Goal: Check status: Check status

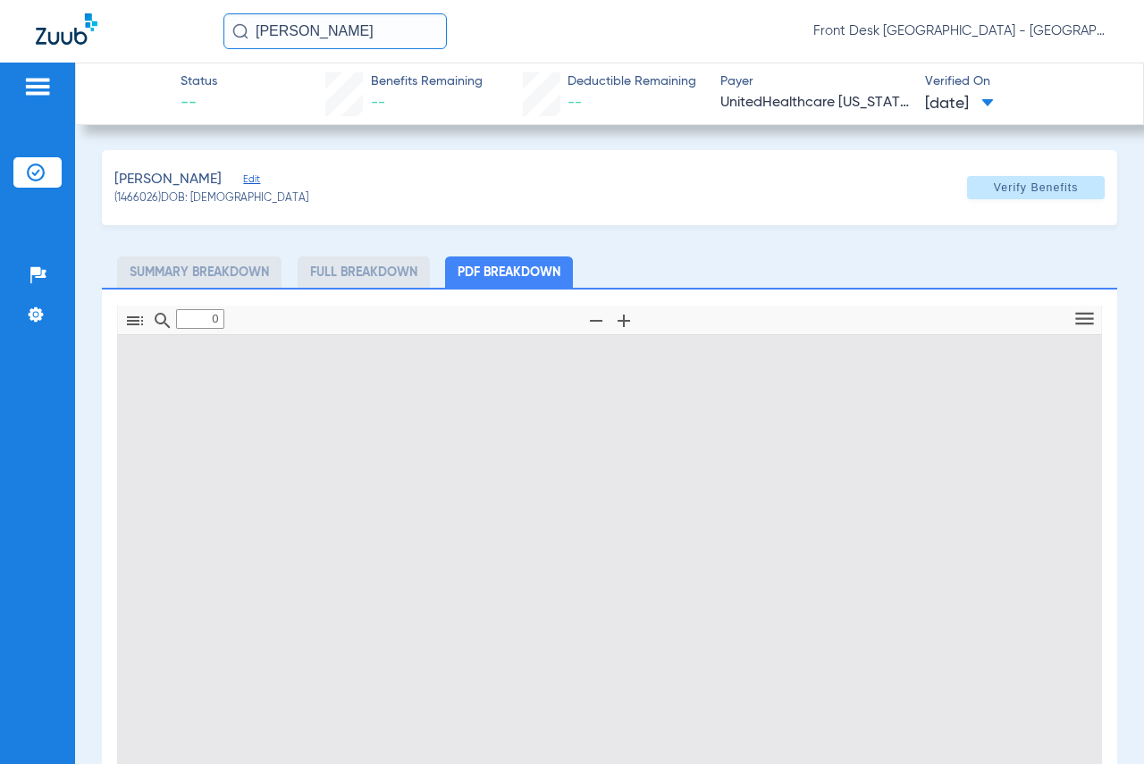
type input "1"
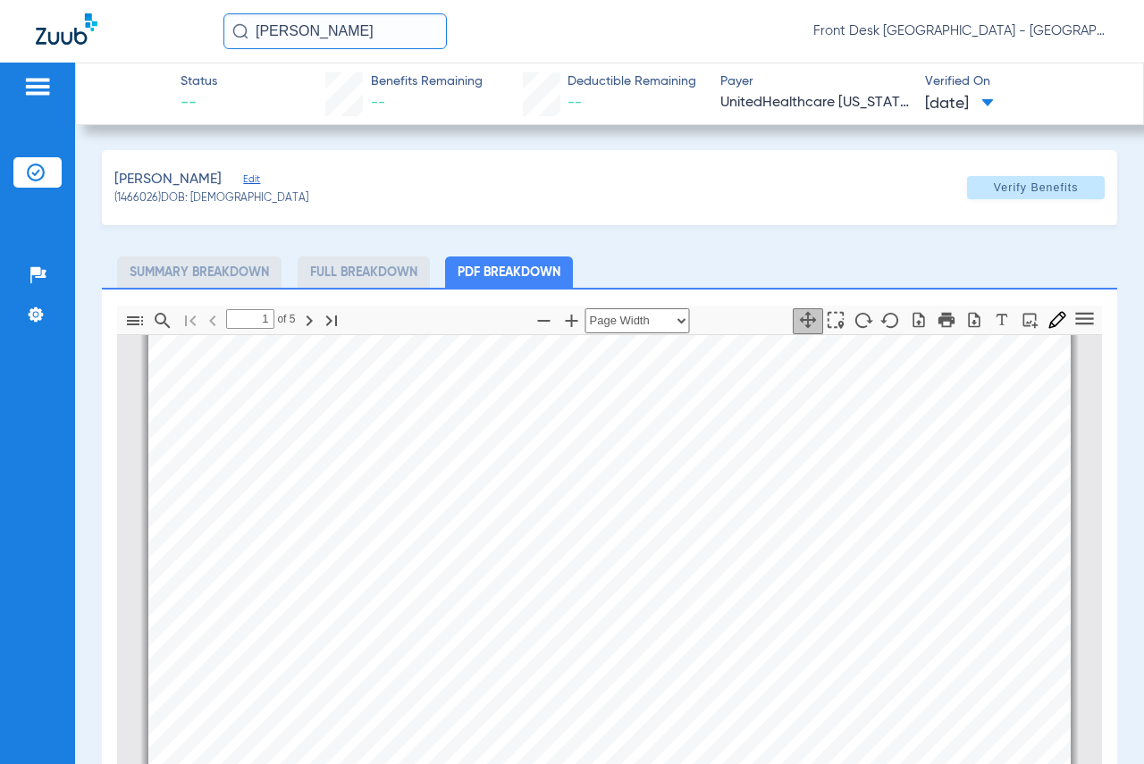
click at [50, 81] on img at bounding box center [37, 86] width 29 height 21
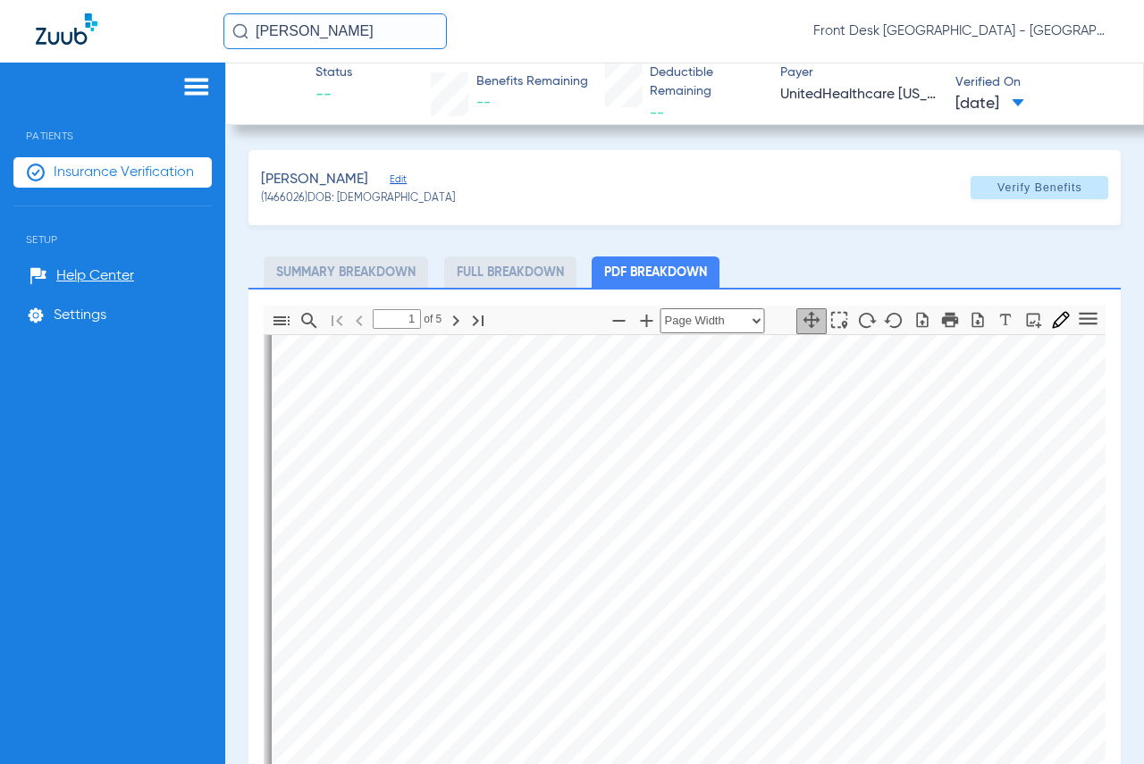
click at [193, 83] on img at bounding box center [196, 86] width 29 height 21
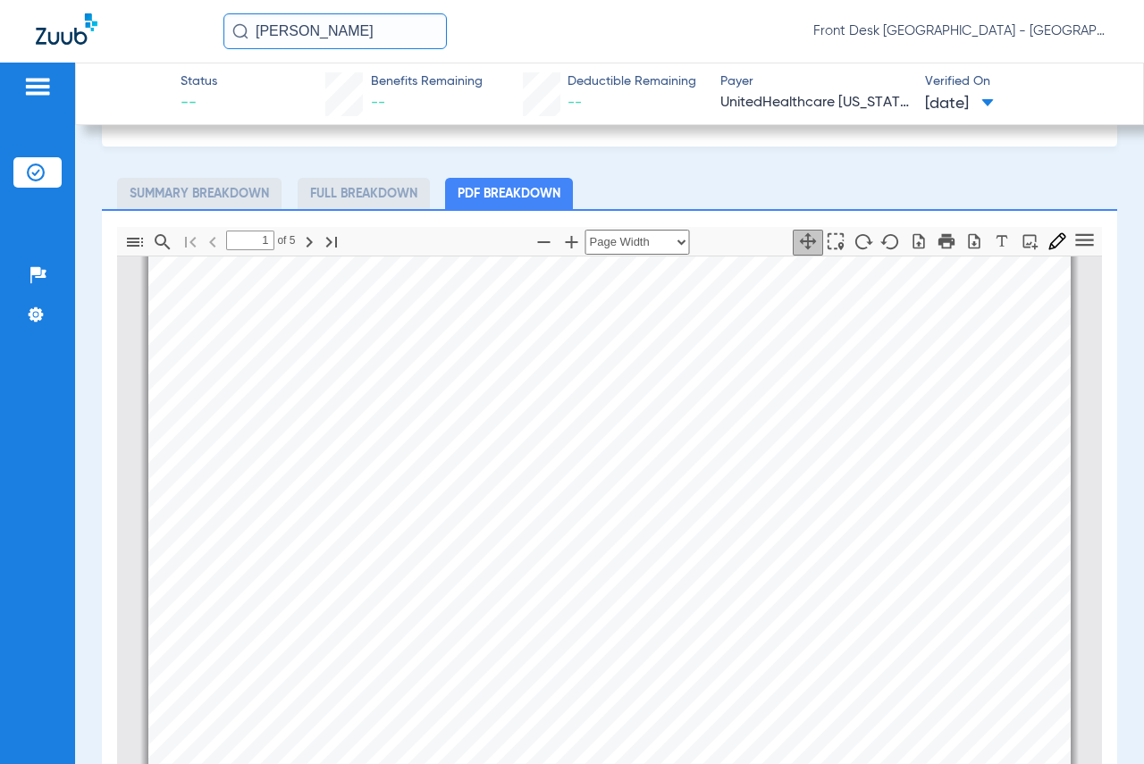
scroll to position [0, 0]
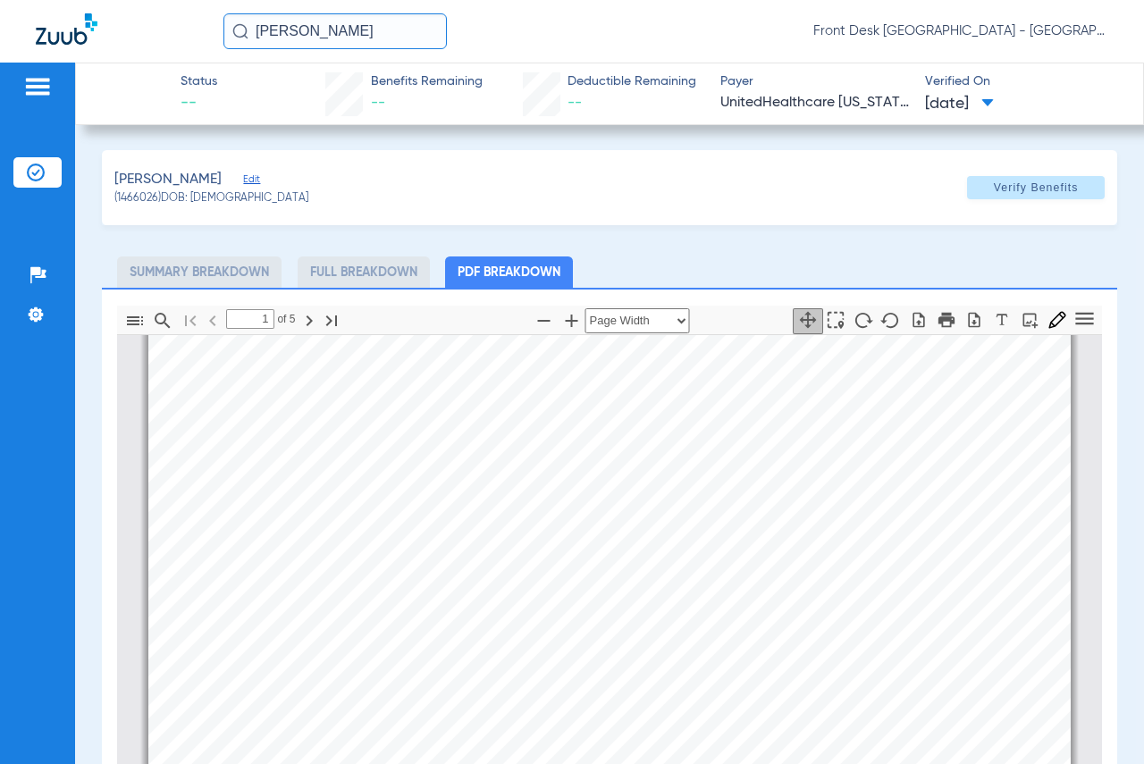
click at [42, 89] on img at bounding box center [37, 86] width 29 height 21
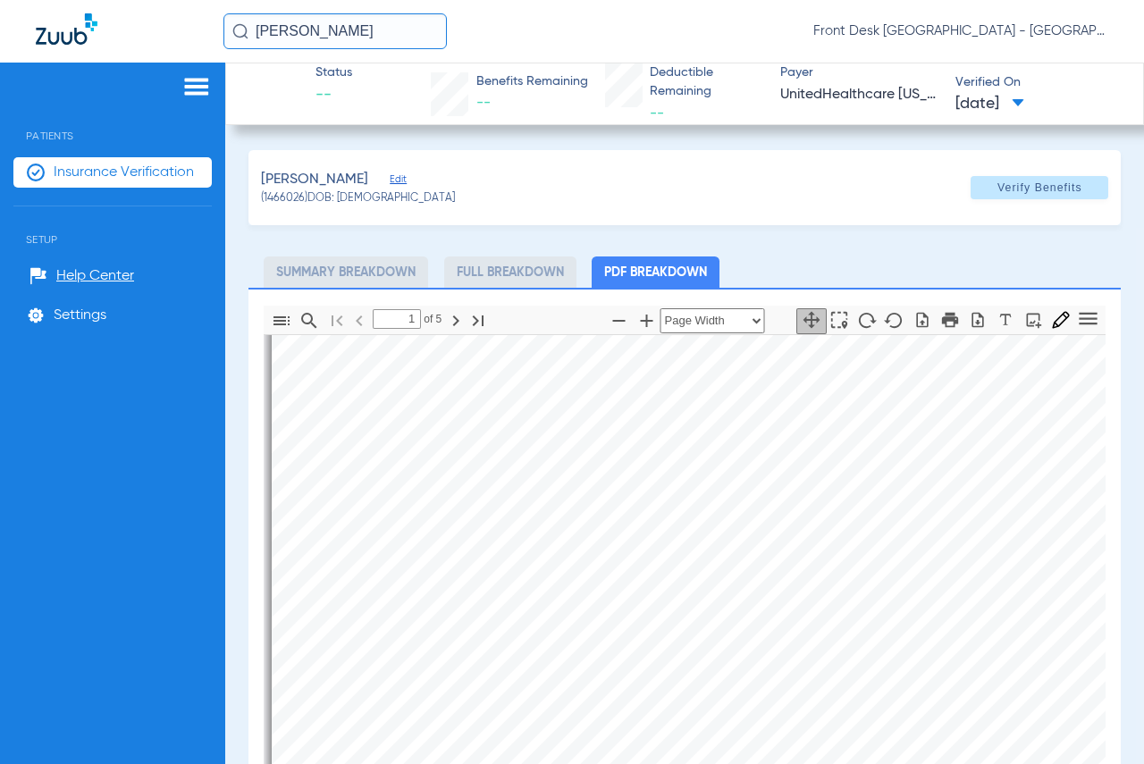
click at [146, 168] on span "Insurance Verification" at bounding box center [124, 173] width 140 height 18
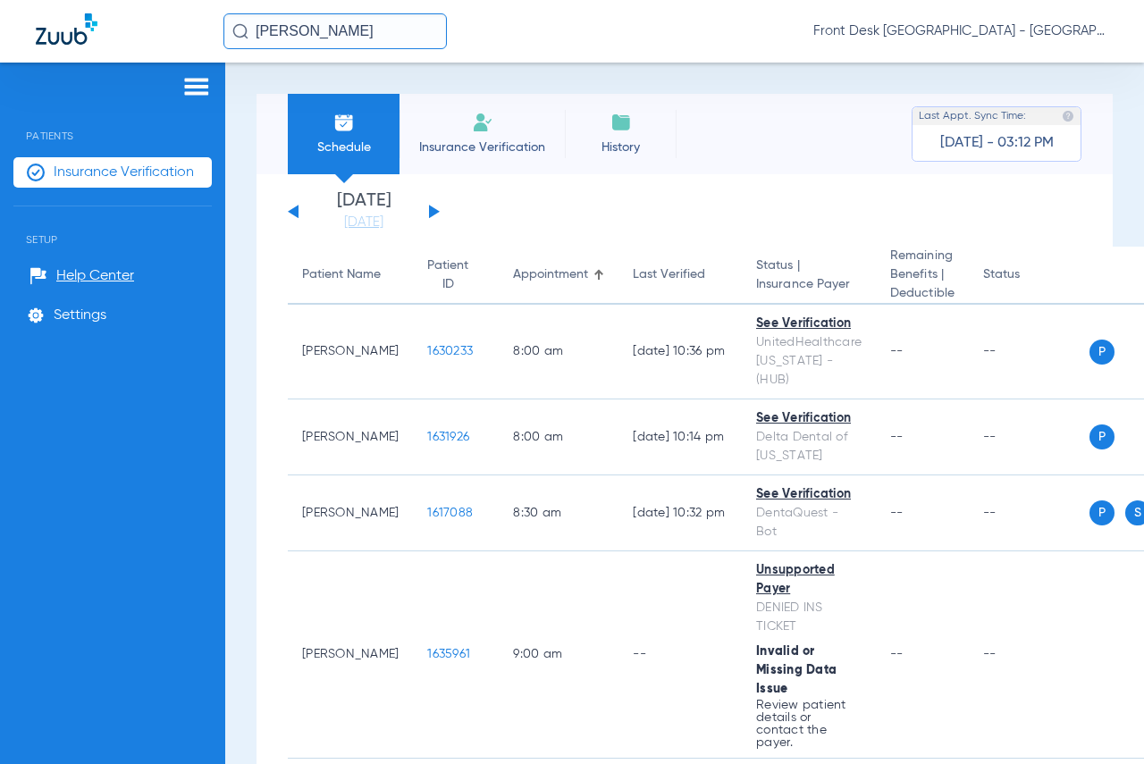
click at [192, 87] on img at bounding box center [196, 86] width 29 height 21
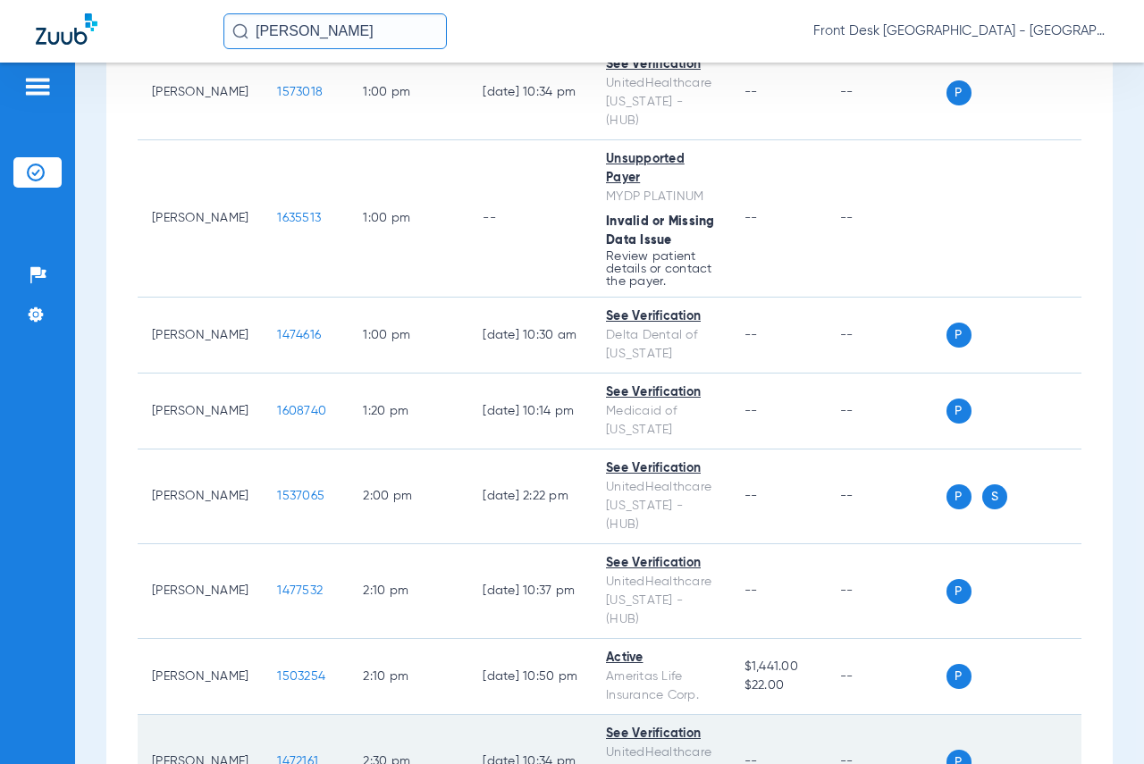
scroll to position [2305, 0]
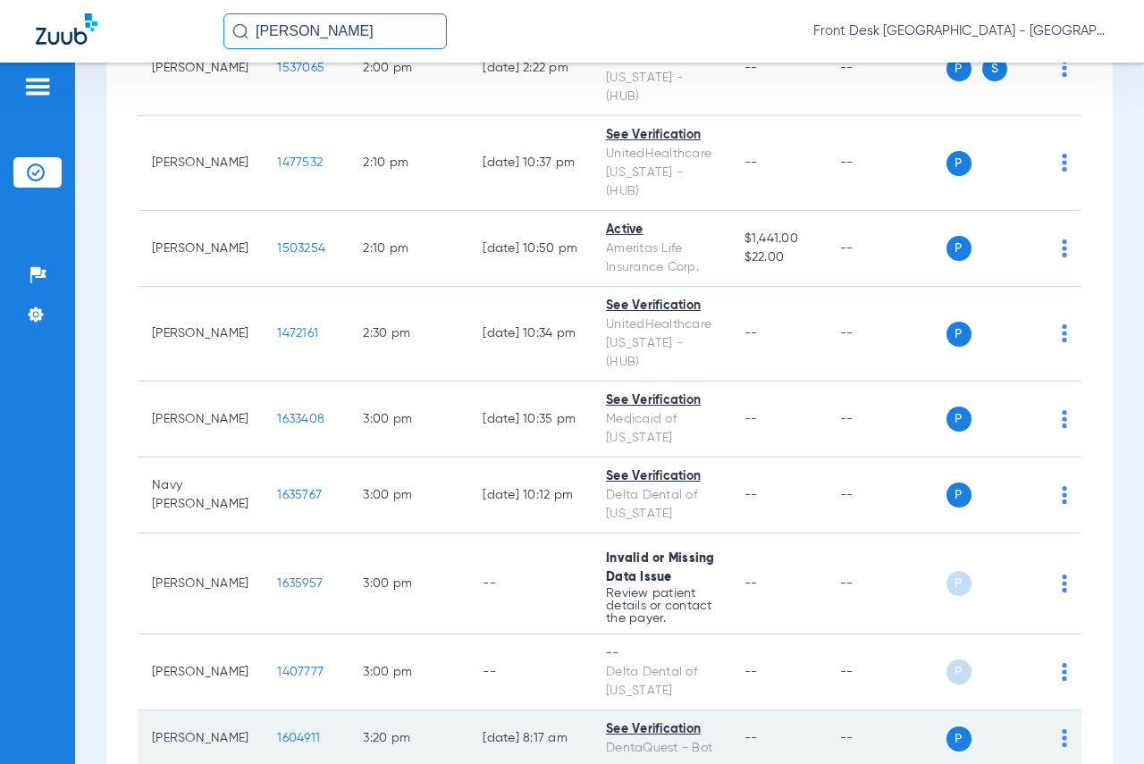
click at [277, 732] on span "1604911" at bounding box center [298, 738] width 43 height 13
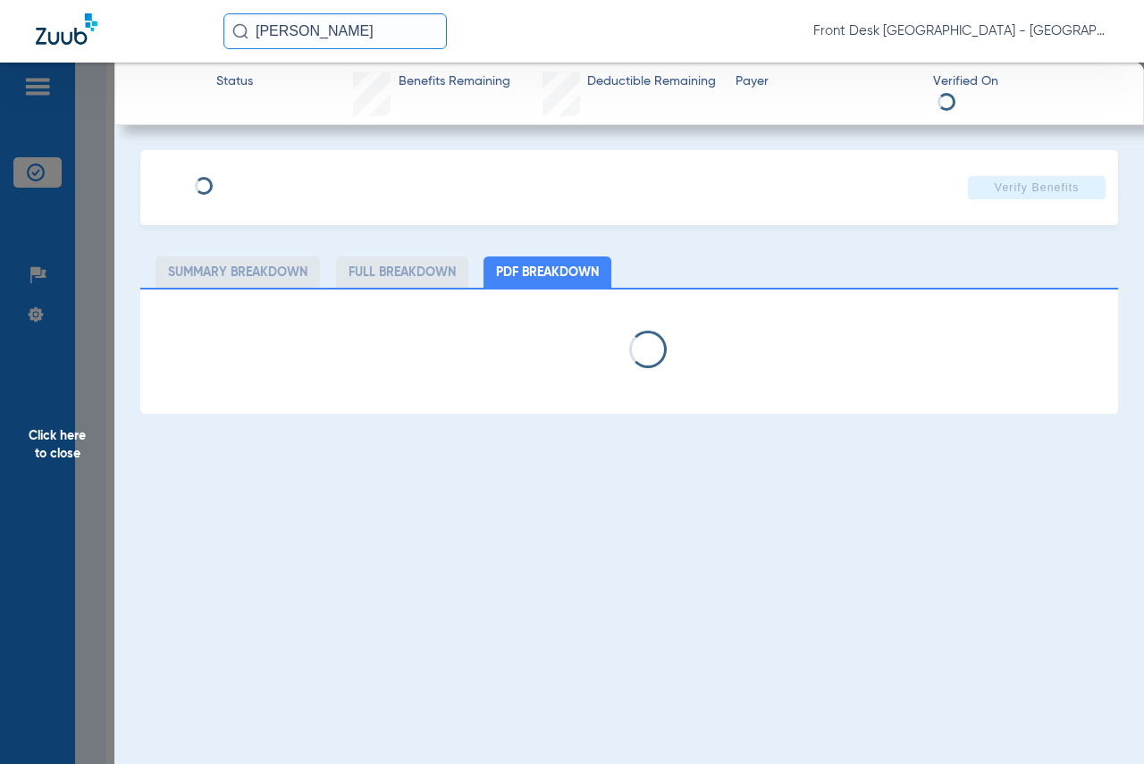
select select "page-width"
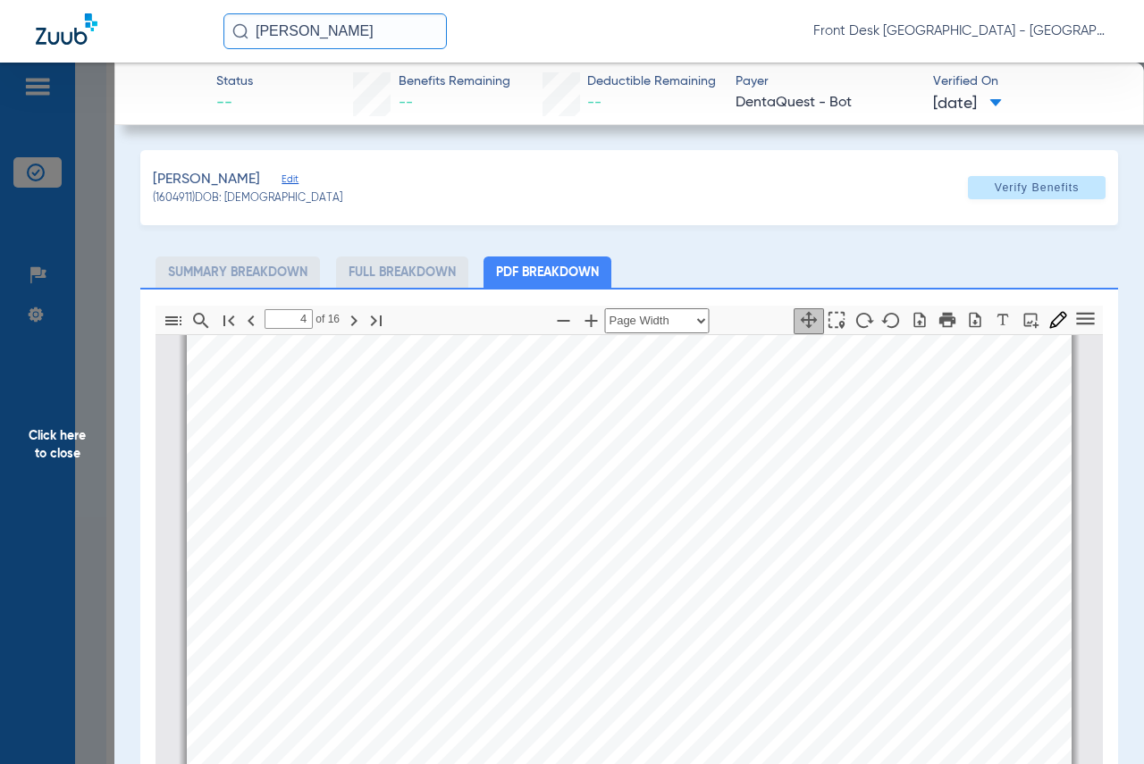
scroll to position [1439, 0]
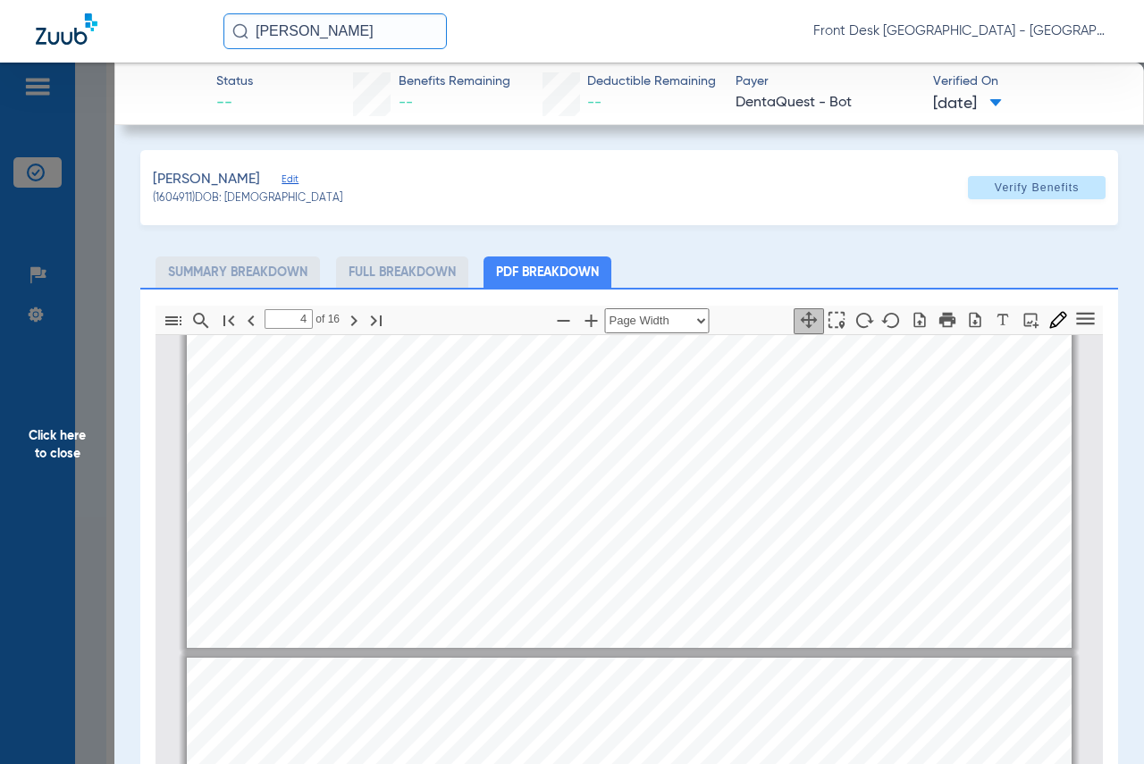
type input "3"
